Goal: Task Accomplishment & Management: Complete application form

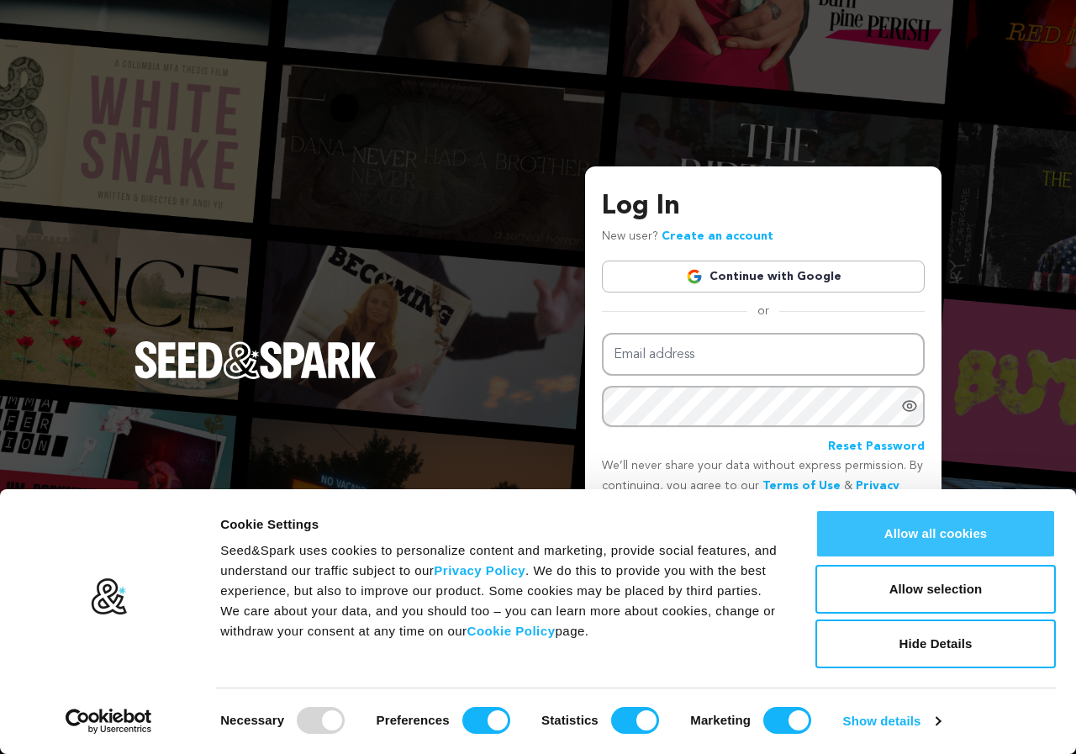
click at [885, 541] on button "Allow all cookies" at bounding box center [936, 534] width 240 height 49
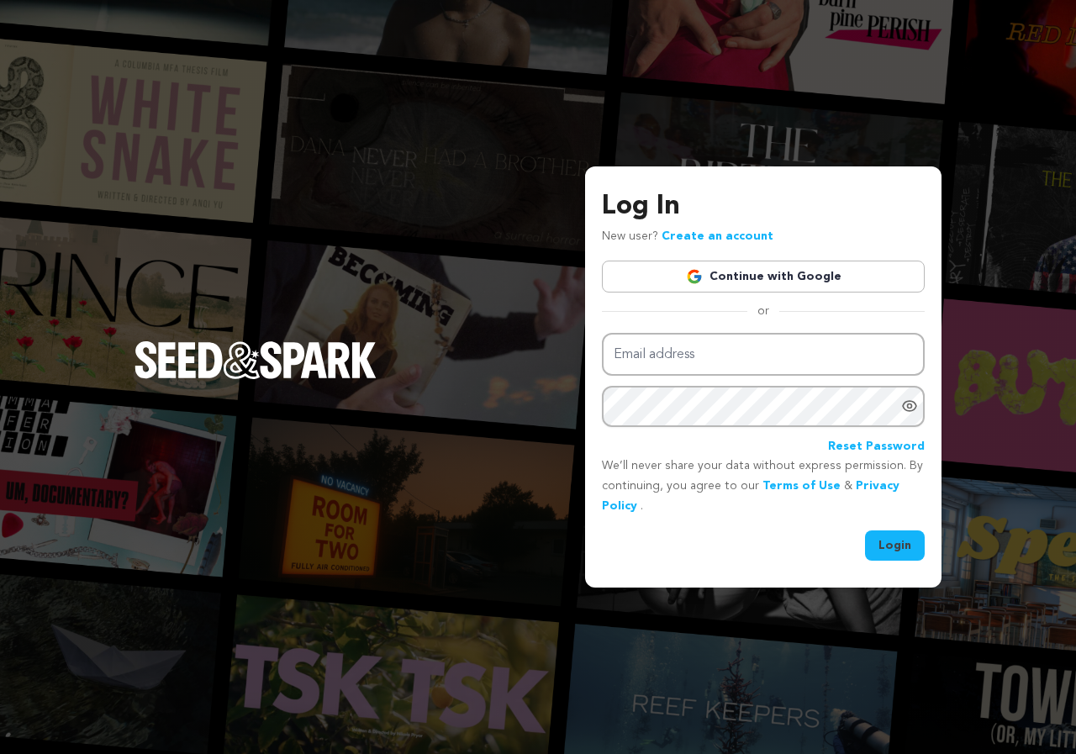
click at [672, 245] on p "New user? Create an account" at bounding box center [688, 237] width 172 height 20
click at [677, 238] on link "Create an account" at bounding box center [718, 236] width 112 height 12
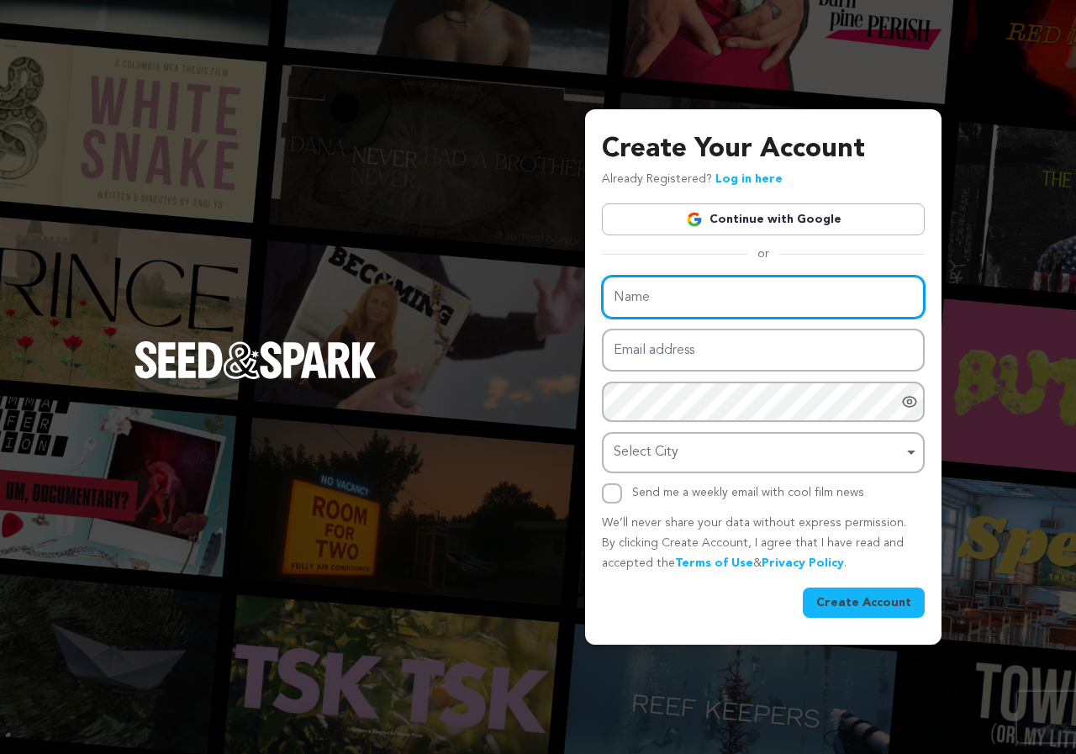
click at [663, 297] on input "Name" at bounding box center [763, 297] width 323 height 43
click at [644, 299] on input "Name" at bounding box center [763, 297] width 323 height 43
type input "Ibrahim82"
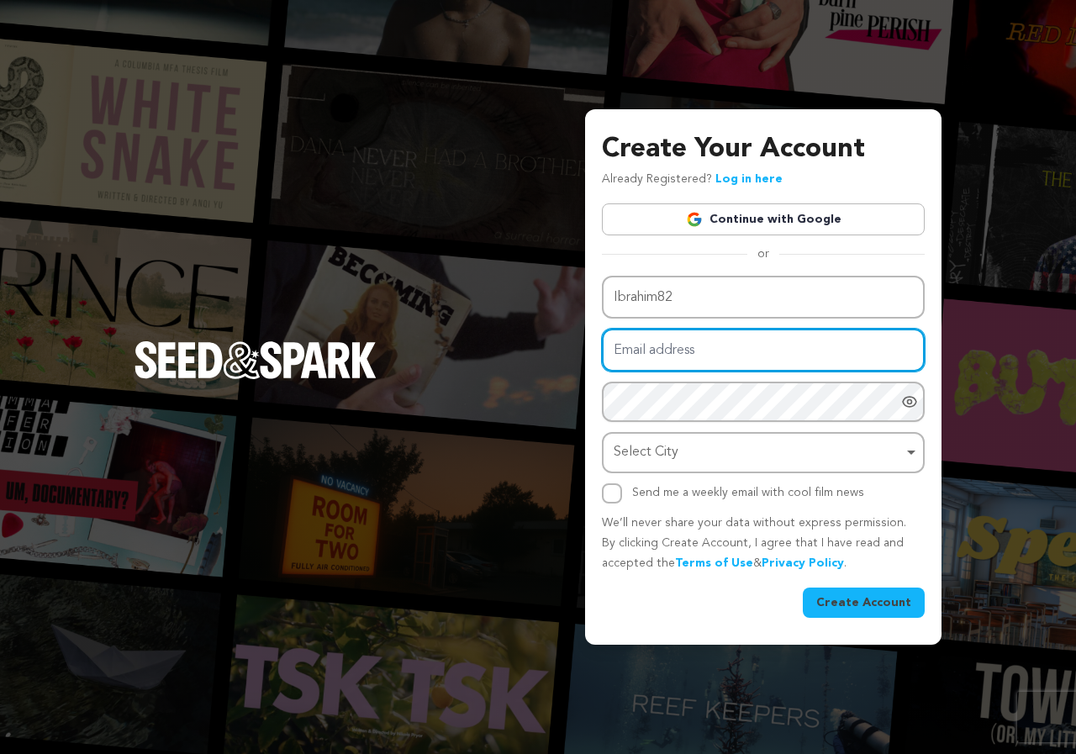
click at [659, 362] on input "Email address" at bounding box center [763, 350] width 323 height 43
type input "[EMAIL_ADDRESS][DOMAIN_NAME]"
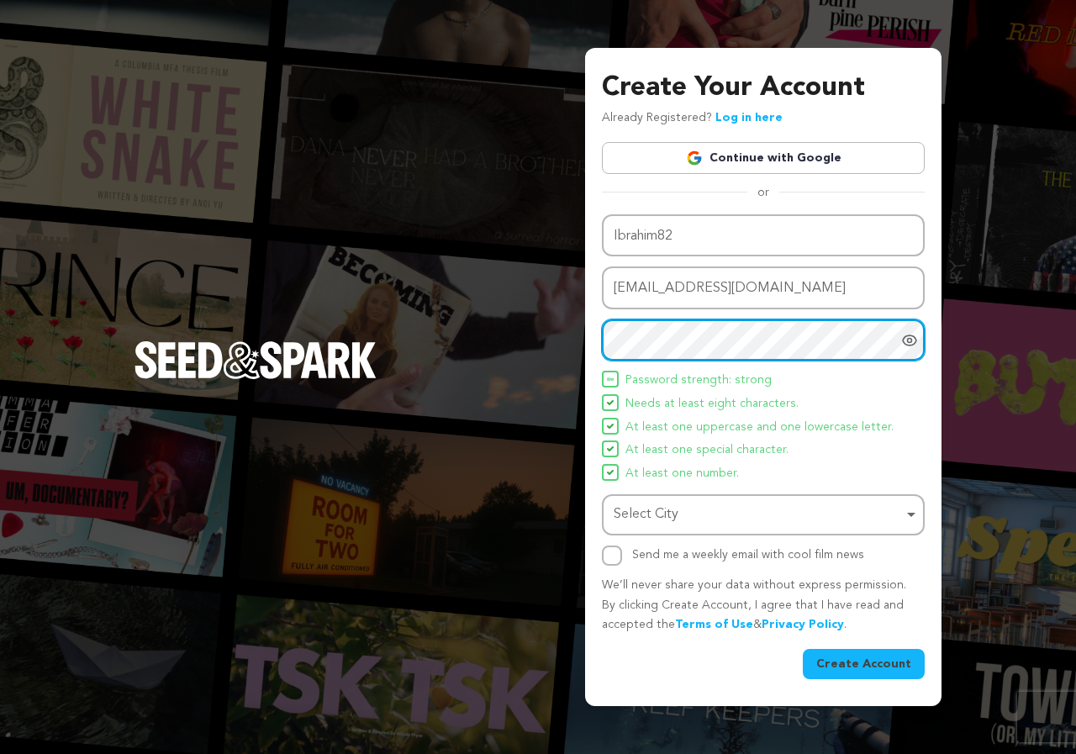
click at [664, 510] on div "Select City Remove item" at bounding box center [758, 515] width 289 height 24
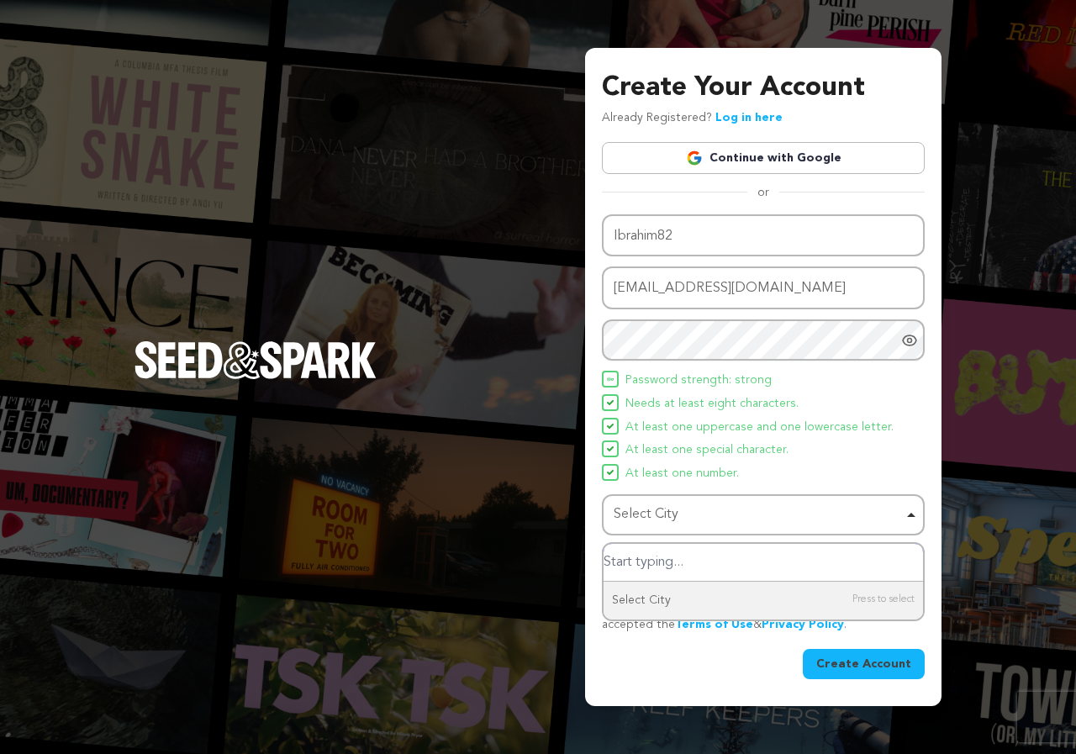
click at [657, 563] on input "Select City" at bounding box center [763, 563] width 319 height 38
type input "b"
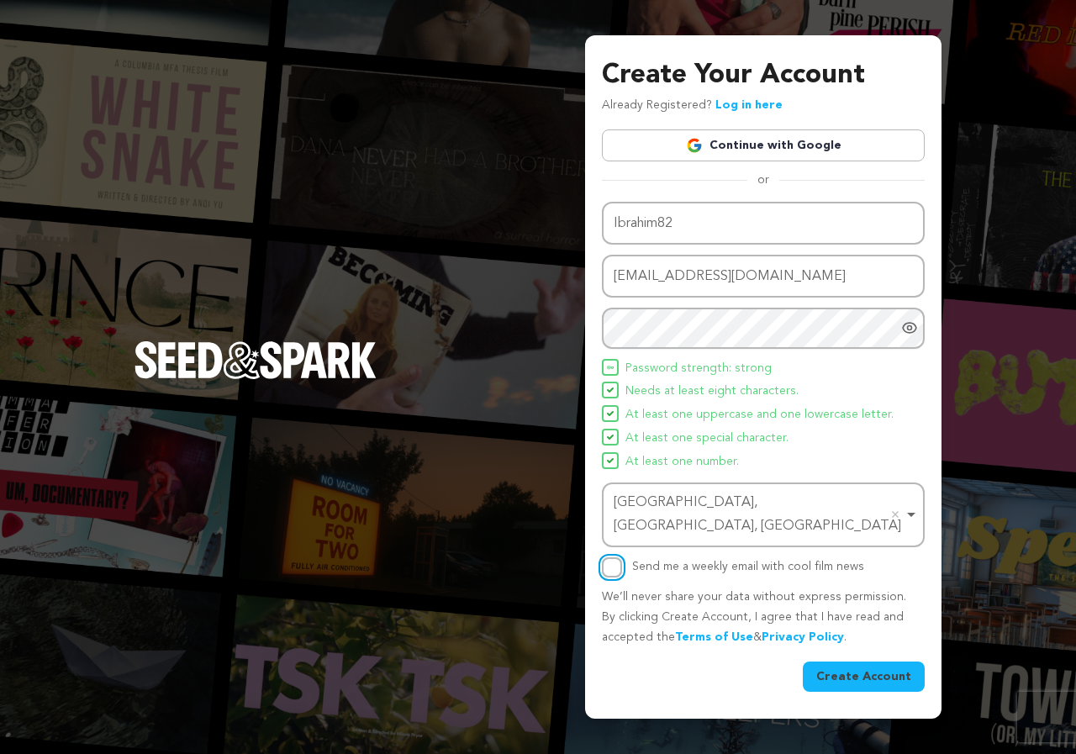
click at [615, 562] on input "Send me a weekly email with cool film news" at bounding box center [612, 567] width 20 height 20
click at [614, 562] on input "Send me a weekly email with cool film news" at bounding box center [612, 567] width 20 height 20
checkbox input "false"
click at [858, 668] on button "Create Account" at bounding box center [864, 677] width 122 height 30
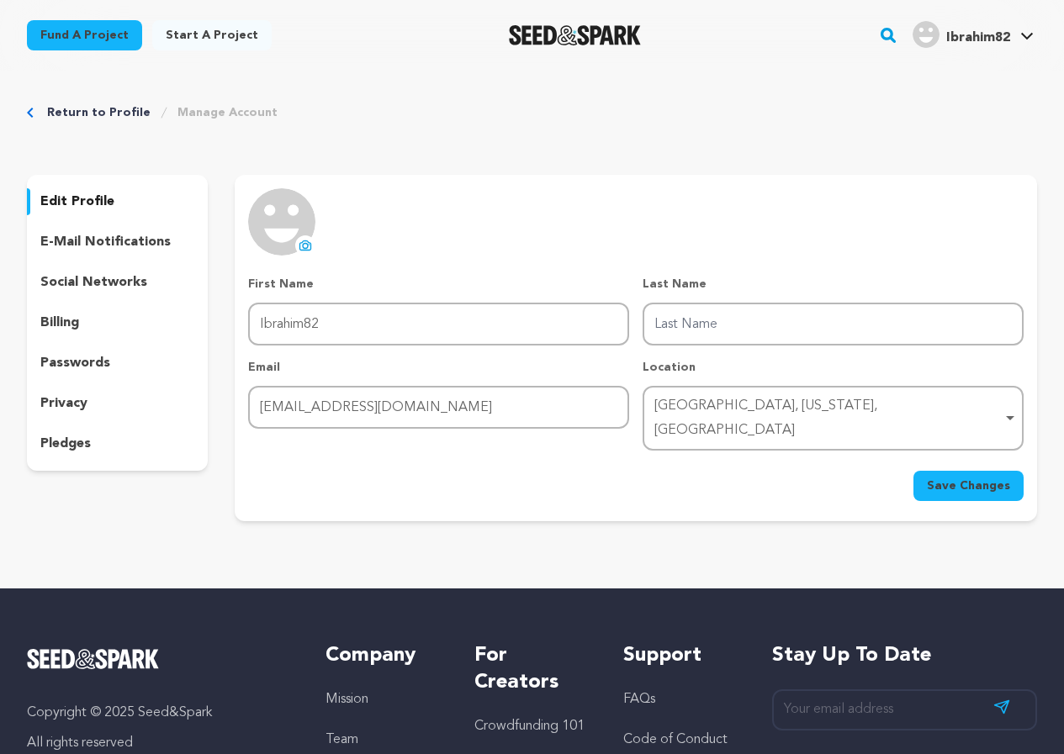
click at [611, 100] on div "Return to Profile Manage Account edit profile e-mail notifications social netwo…" at bounding box center [532, 316] width 1064 height 491
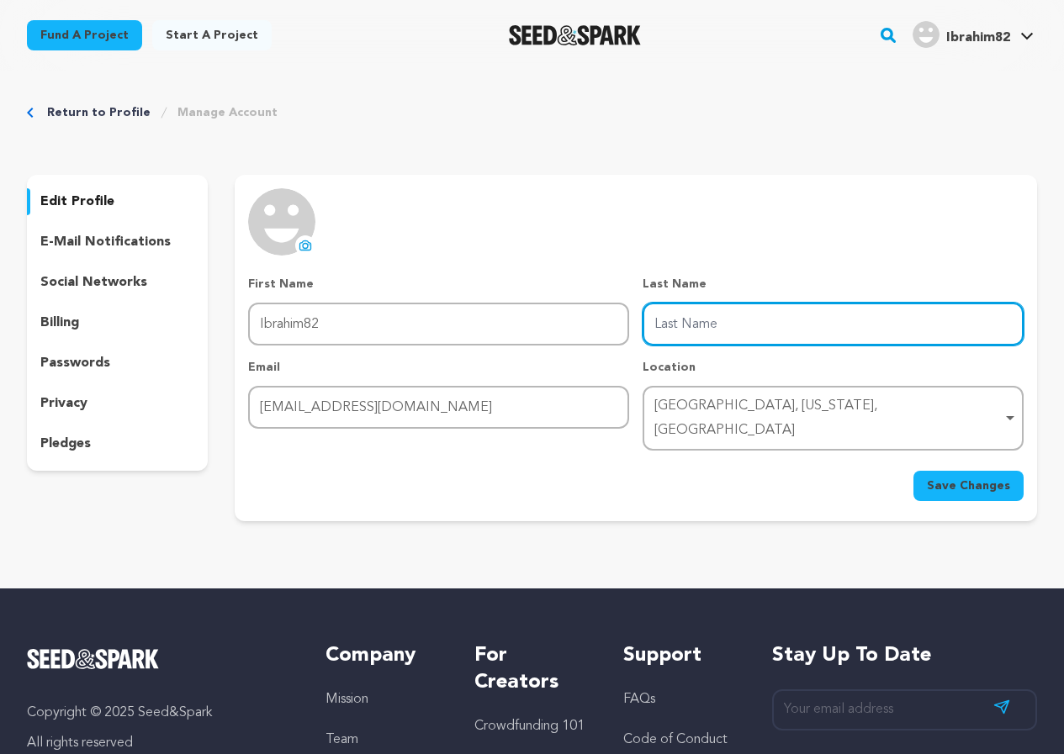
click at [683, 330] on input "Last Name" at bounding box center [832, 324] width 381 height 43
type input "Khalil"
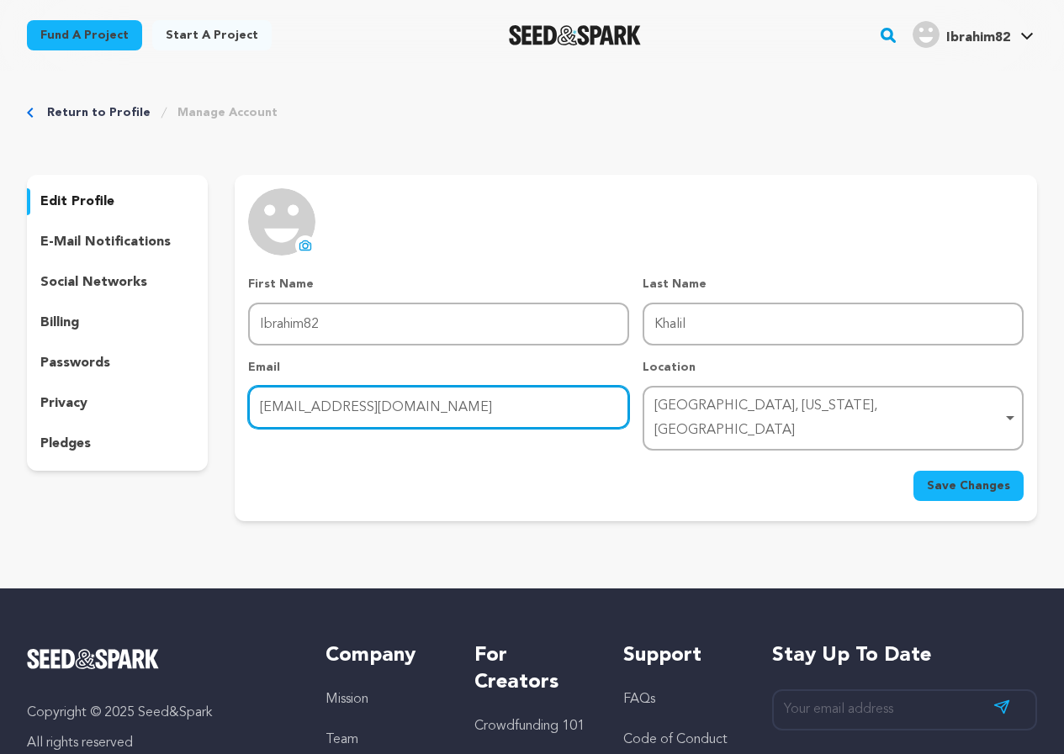
click at [367, 404] on input "[EMAIL_ADDRESS][DOMAIN_NAME]" at bounding box center [438, 407] width 381 height 43
click at [691, 409] on div "[GEOGRAPHIC_DATA], [US_STATE], [GEOGRAPHIC_DATA] Remove item" at bounding box center [827, 418] width 347 height 49
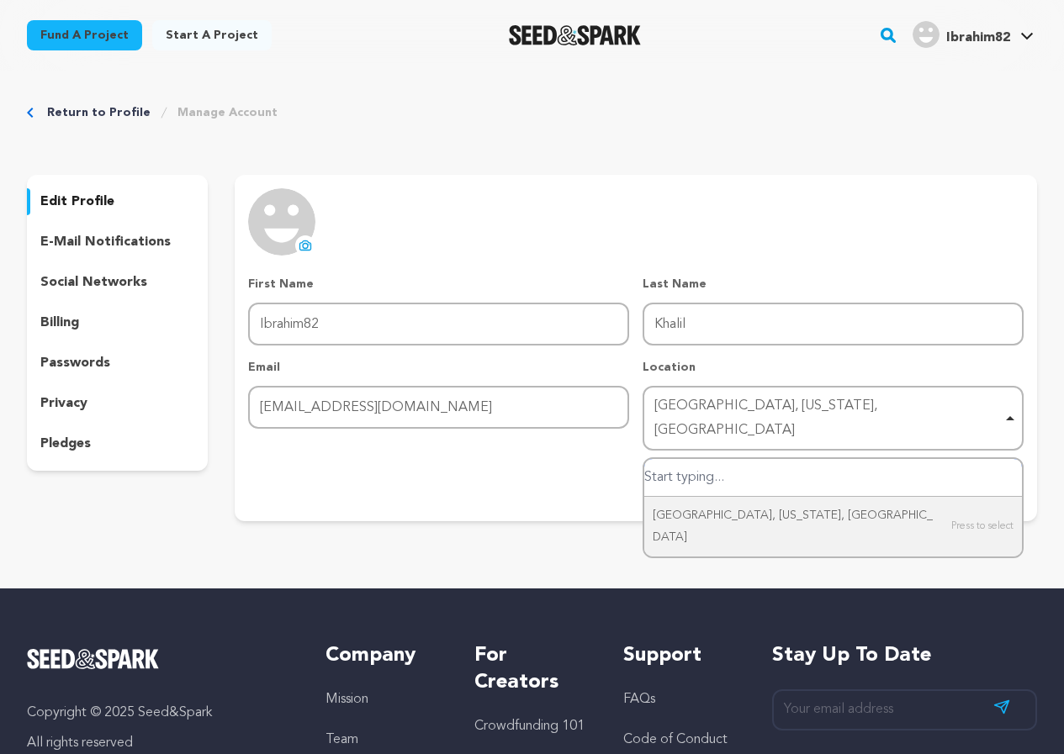
click at [705, 459] on input "Baltimore, Ohio, United States" at bounding box center [833, 478] width 378 height 38
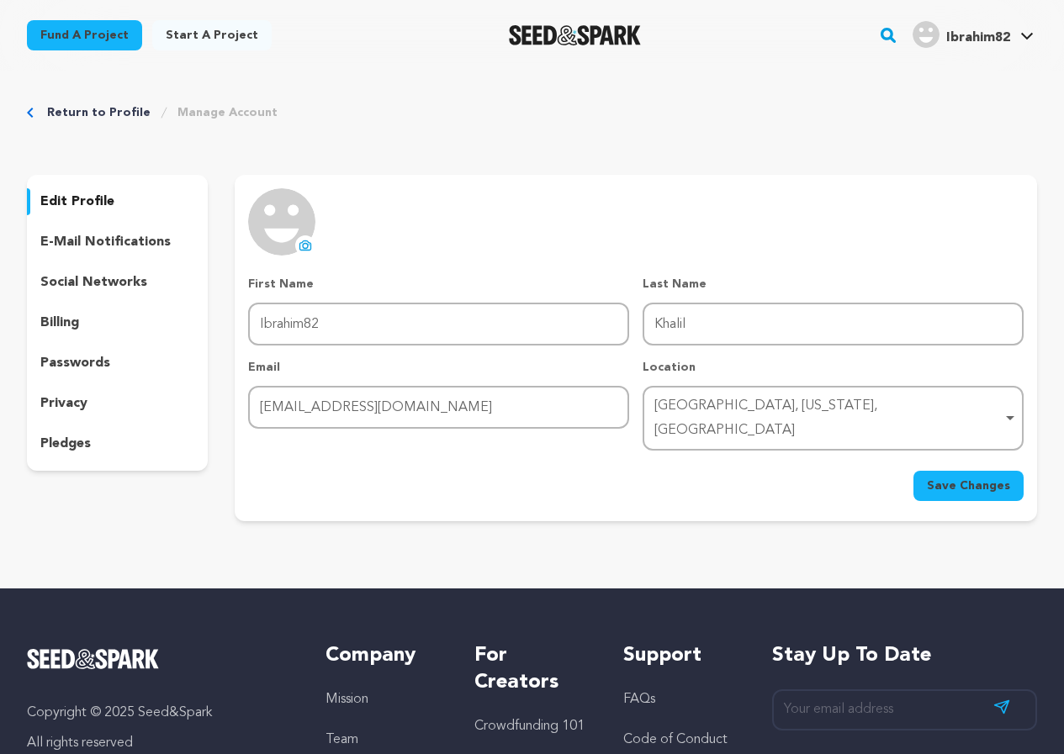
click at [301, 246] on icon at bounding box center [304, 245] width 13 height 13
click at [951, 478] on span "Save Changes" at bounding box center [968, 486] width 83 height 17
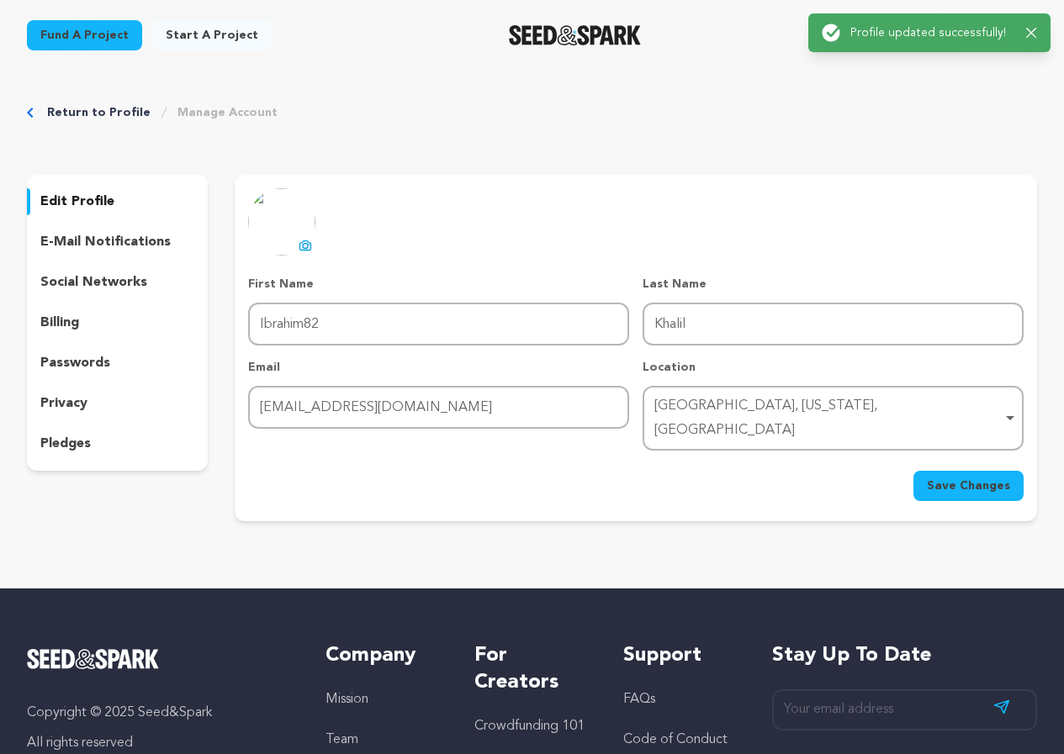
click at [995, 45] on div "Success: Info: Warning: Error: Profile updated successfully! Close notification" at bounding box center [929, 32] width 242 height 39
